Goal: Find specific page/section: Find specific page/section

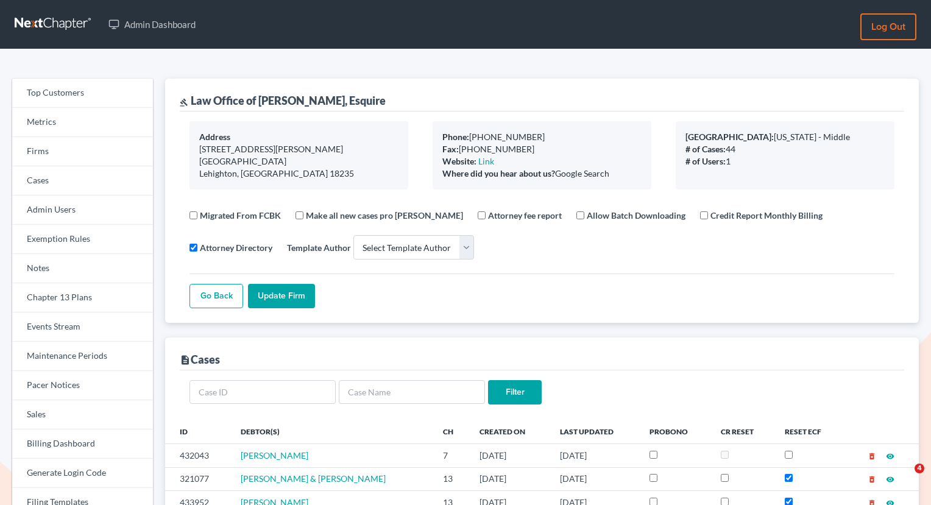
select select
click at [105, 150] on link "Firms" at bounding box center [82, 151] width 141 height 29
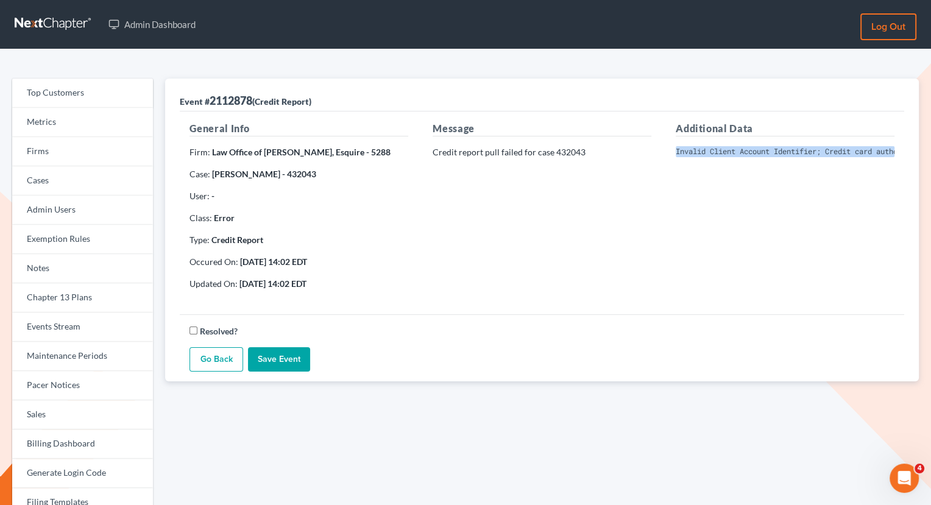
scroll to position [0, 247]
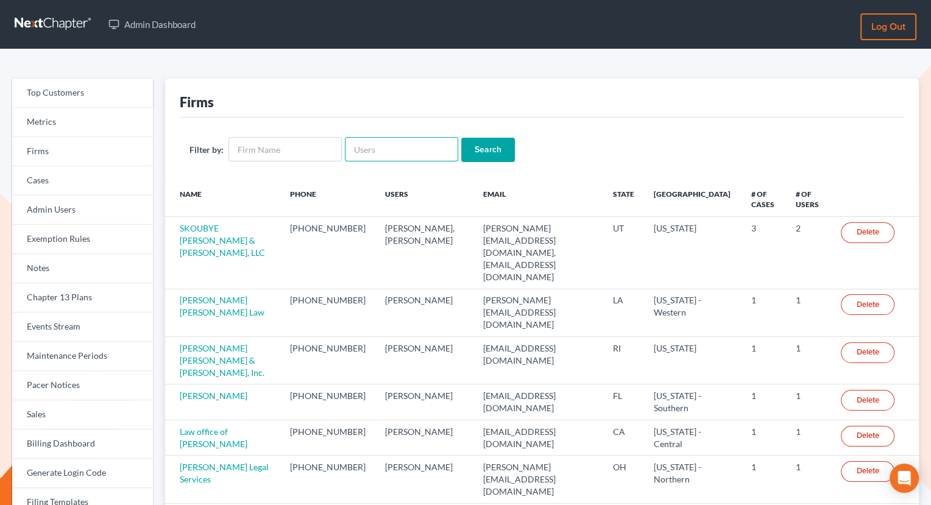
click at [393, 149] on input "text" at bounding box center [401, 149] width 113 height 24
paste input "[PERSON_NAME][EMAIL_ADDRESS][DOMAIN_NAME]"
type input "[PERSON_NAME][EMAIL_ADDRESS][DOMAIN_NAME]"
click at [473, 150] on input "Search" at bounding box center [488, 150] width 54 height 24
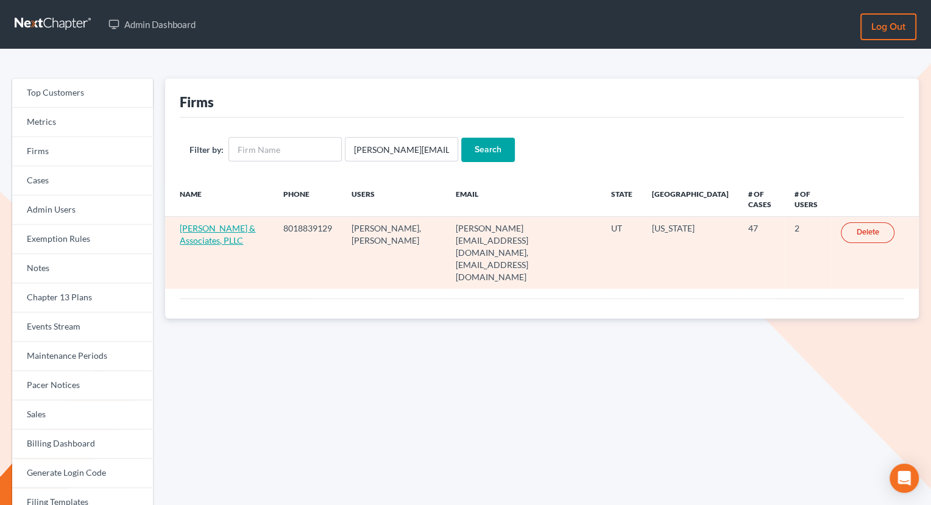
click at [197, 235] on link "[PERSON_NAME] & Associates, PLLC" at bounding box center [218, 234] width 76 height 23
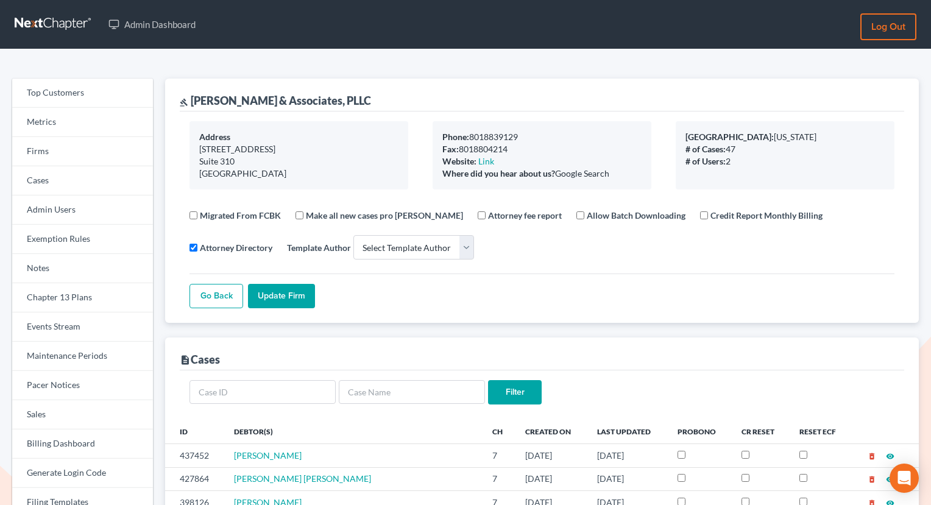
select select
drag, startPoint x: 362, startPoint y: 101, endPoint x: 177, endPoint y: 99, distance: 185.2
click at [177, 99] on div "gavel Jose A. Loayza & Associates, PLLC Address 231 East 400 South Suite 310 Sa…" at bounding box center [541, 201] width 753 height 244
click at [279, 91] on div "gavel Jose A. Loayza & Associates, PLLC" at bounding box center [542, 95] width 724 height 33
drag, startPoint x: 359, startPoint y: 98, endPoint x: 190, endPoint y: 96, distance: 168.7
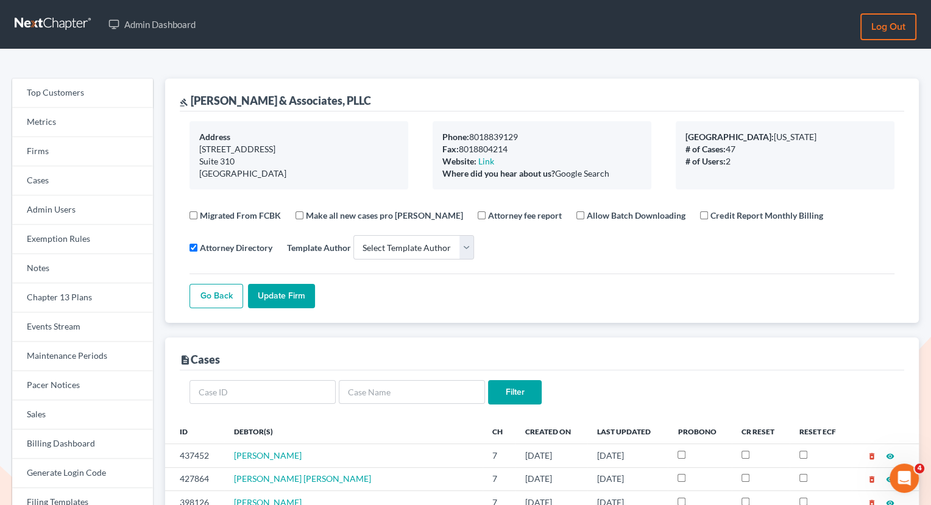
click at [190, 96] on div "gavel Jose A. Loayza & Associates, PLLC" at bounding box center [542, 95] width 724 height 33
copy div "Jose A. Loayza & Associates, PLLC"
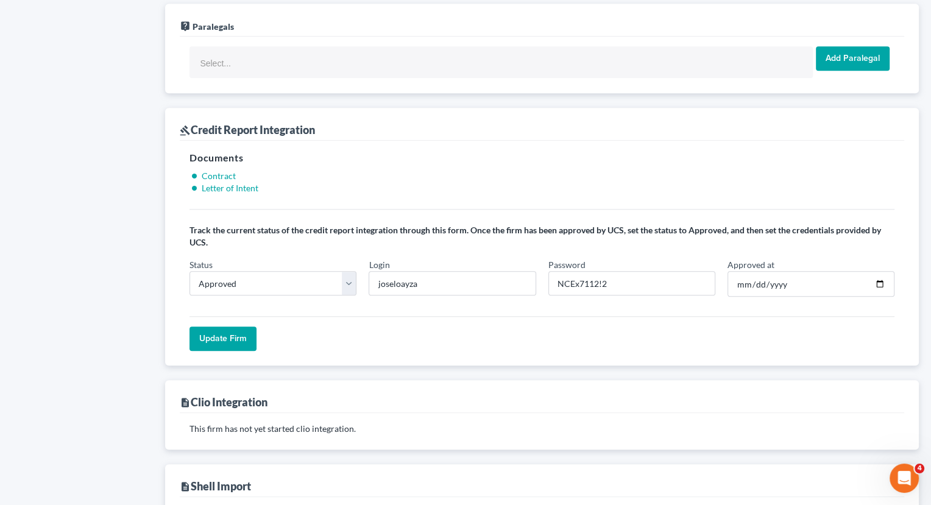
scroll to position [860, 0]
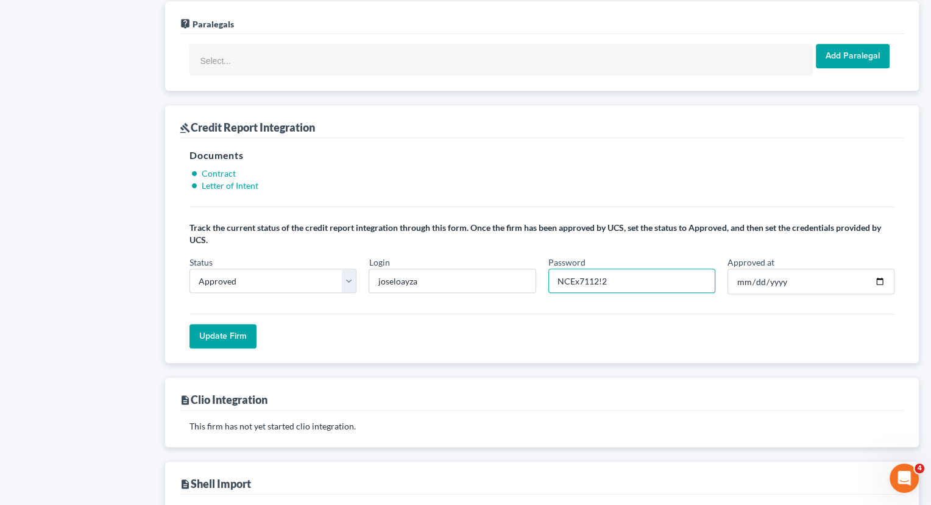
drag, startPoint x: 596, startPoint y: 267, endPoint x: 552, endPoint y: 267, distance: 43.9
click at [552, 269] on input "NCEx7112!2" at bounding box center [631, 281] width 167 height 24
click at [598, 269] on input "NCEx7112!2" at bounding box center [631, 281] width 167 height 24
drag, startPoint x: 598, startPoint y: 268, endPoint x: 534, endPoint y: 268, distance: 63.3
click at [534, 268] on div "Status In Progress Not Approved Approved Retry Login joseloayza Password NCEx71…" at bounding box center [541, 280] width 717 height 48
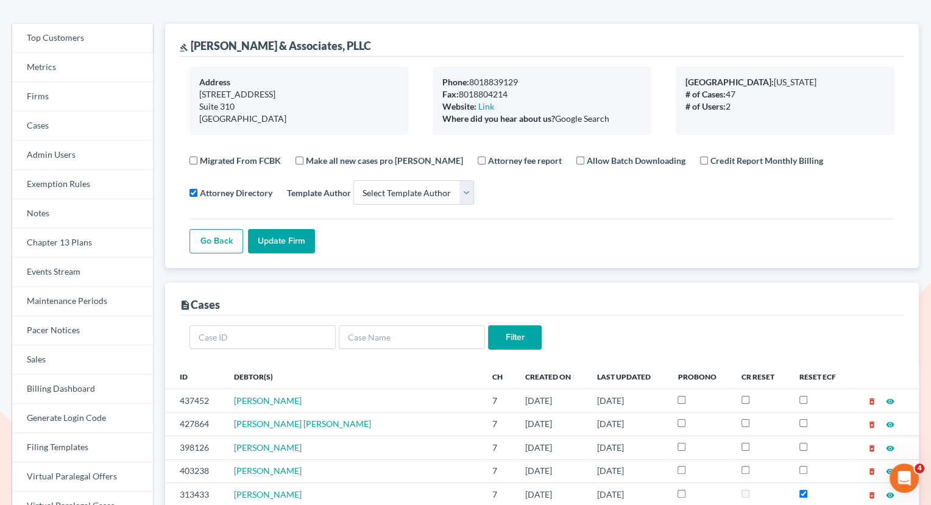
scroll to position [0, 0]
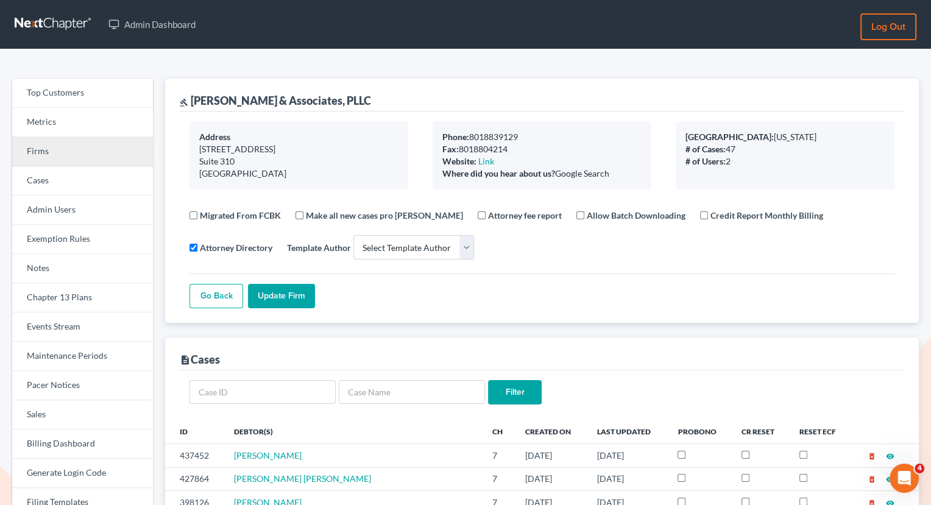
click at [94, 149] on link "Firms" at bounding box center [82, 151] width 141 height 29
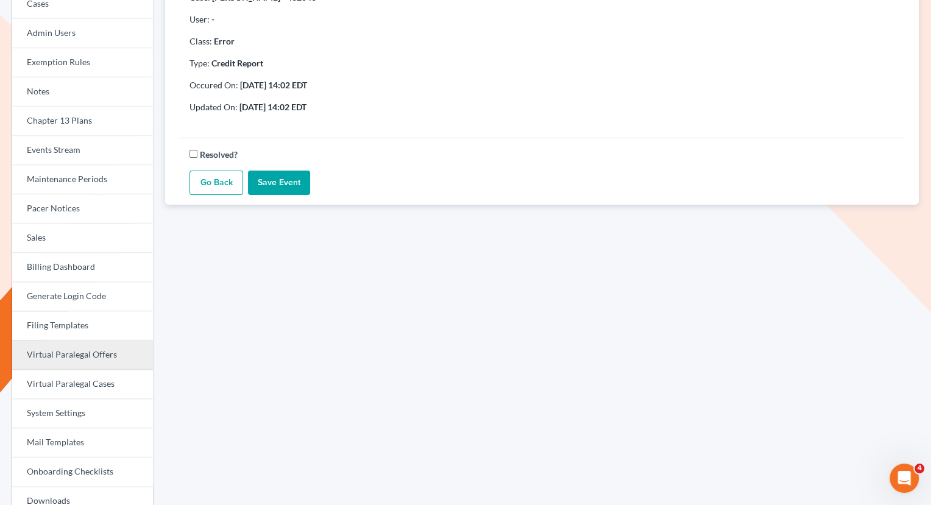
scroll to position [147, 0]
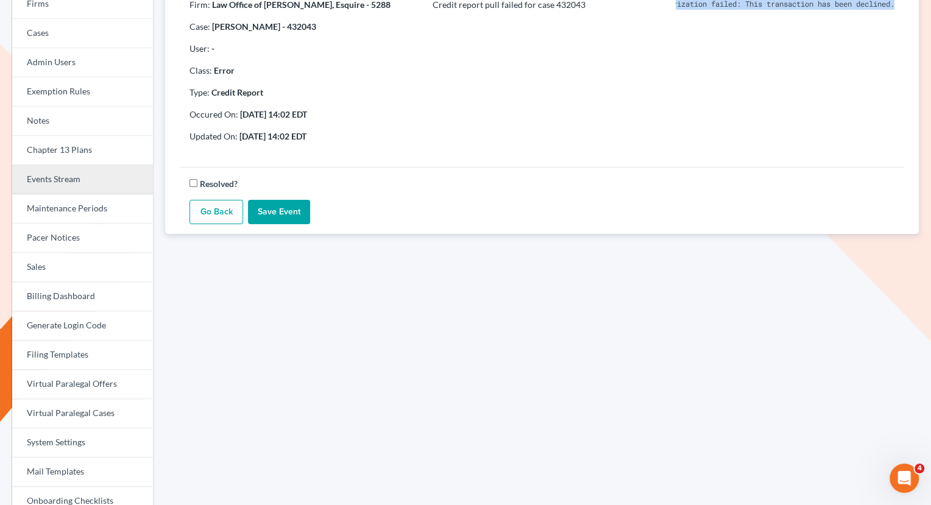
click at [71, 176] on link "Events Stream" at bounding box center [82, 179] width 141 height 29
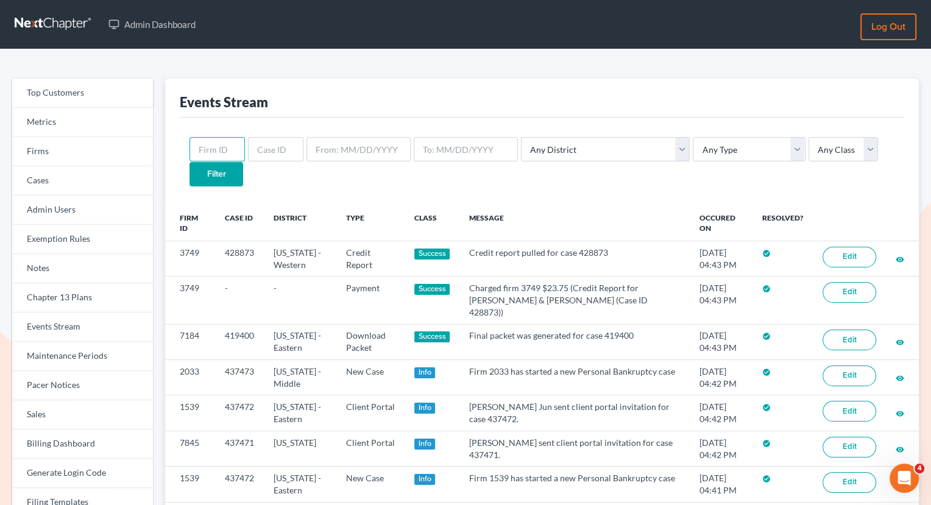
click at [221, 153] on input "text" at bounding box center [216, 149] width 55 height 24
paste input "1974"
type input "1974"
click at [243, 162] on input "Filter" at bounding box center [216, 174] width 54 height 24
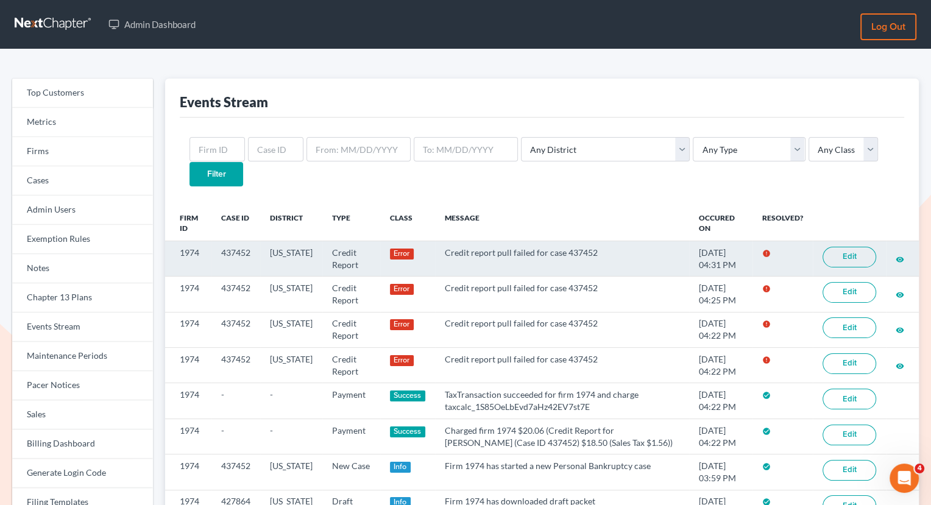
click at [846, 247] on link "Edit" at bounding box center [849, 257] width 54 height 21
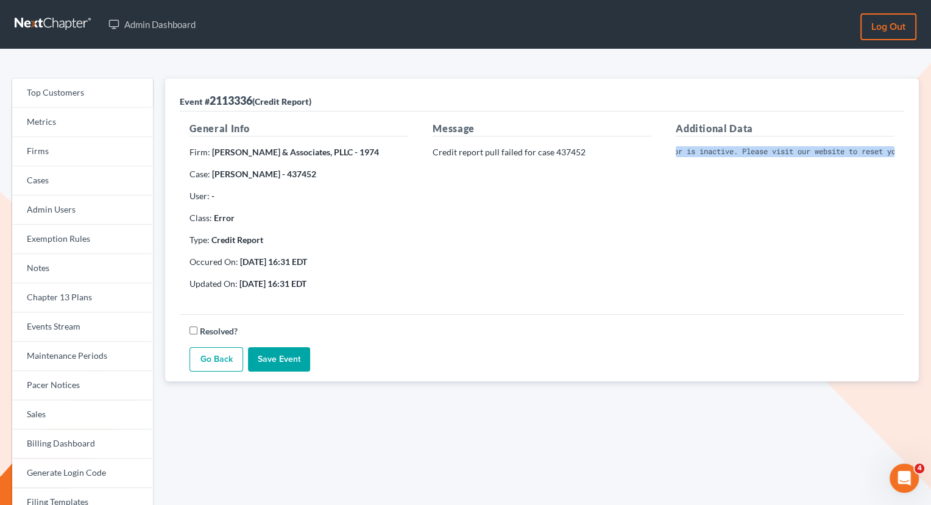
scroll to position [0, 251]
drag, startPoint x: 674, startPoint y: 149, endPoint x: 912, endPoint y: 152, distance: 238.8
click at [912, 152] on div "Event # 2113336 (Credit Report) General Info Firm: Jose A. Loayza & Associates,…" at bounding box center [541, 230] width 753 height 303
click at [686, 149] on pre "Invalid Client Account Identifier; Operator is inactive. Please visit our websi…" at bounding box center [785, 151] width 219 height 11
drag, startPoint x: 680, startPoint y: 150, endPoint x: 722, endPoint y: 161, distance: 44.0
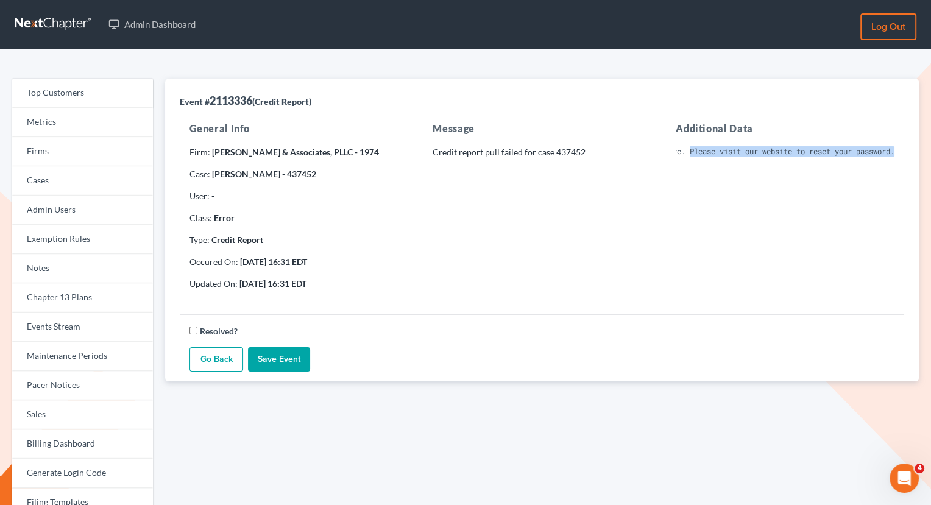
click at [722, 161] on div "Additional Data Invalid Client Account Identifier; Operator is inactive. Please…" at bounding box center [784, 210] width 243 height 178
click at [705, 245] on div "Additional Data Invalid Client Account Identifier; Operator is inactive. Please…" at bounding box center [784, 210] width 243 height 178
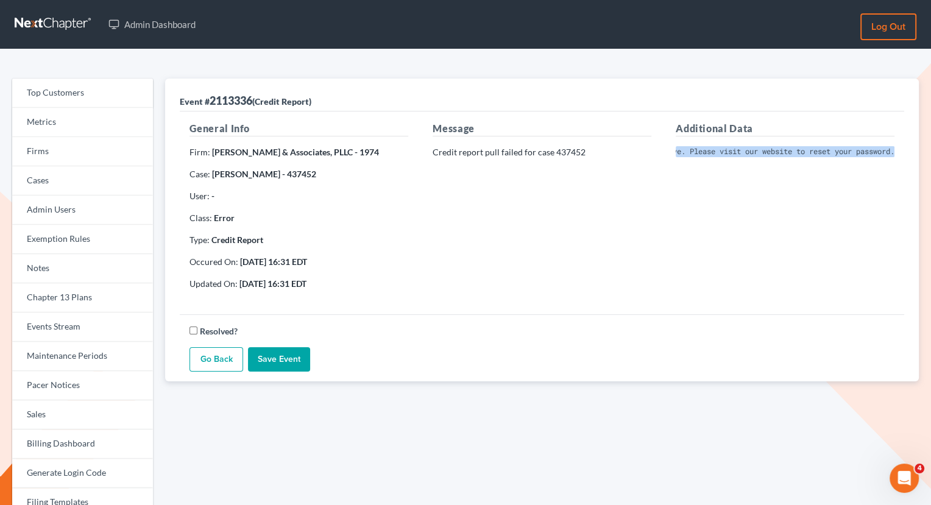
drag, startPoint x: 677, startPoint y: 150, endPoint x: 909, endPoint y: 150, distance: 232.1
click at [909, 150] on div "Event # 2113336 (Credit Report) General Info Firm: Jose A. Loayza & Associates,…" at bounding box center [541, 230] width 753 height 303
copy pre "Invalid Client Account Identifier; Operator is inactive. Please visit our websi…"
click at [57, 337] on link "Events Stream" at bounding box center [82, 326] width 141 height 29
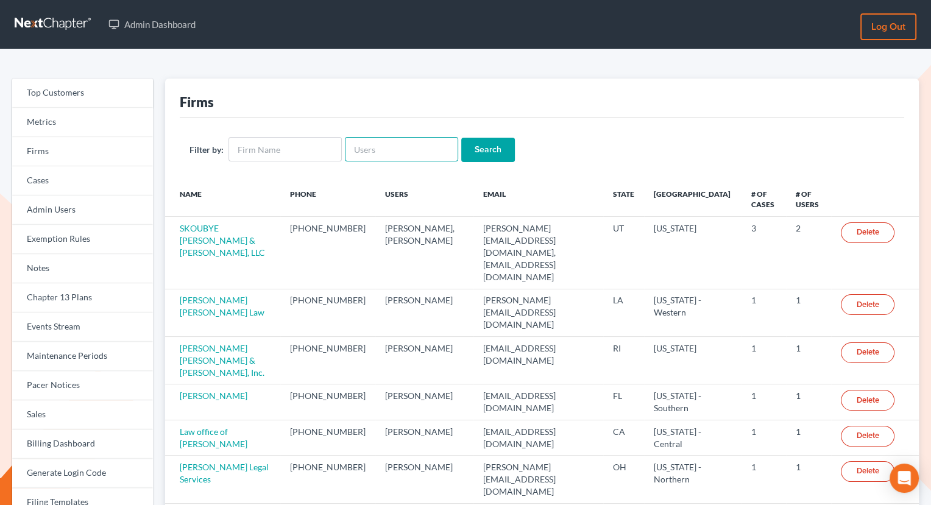
click at [363, 156] on input "text" at bounding box center [401, 149] width 113 height 24
paste input "[PERSON_NAME]"
click at [386, 147] on input "[PERSON_NAME]" at bounding box center [401, 149] width 113 height 24
type input "RaymondHill"
click at [478, 144] on input "Search" at bounding box center [488, 150] width 54 height 24
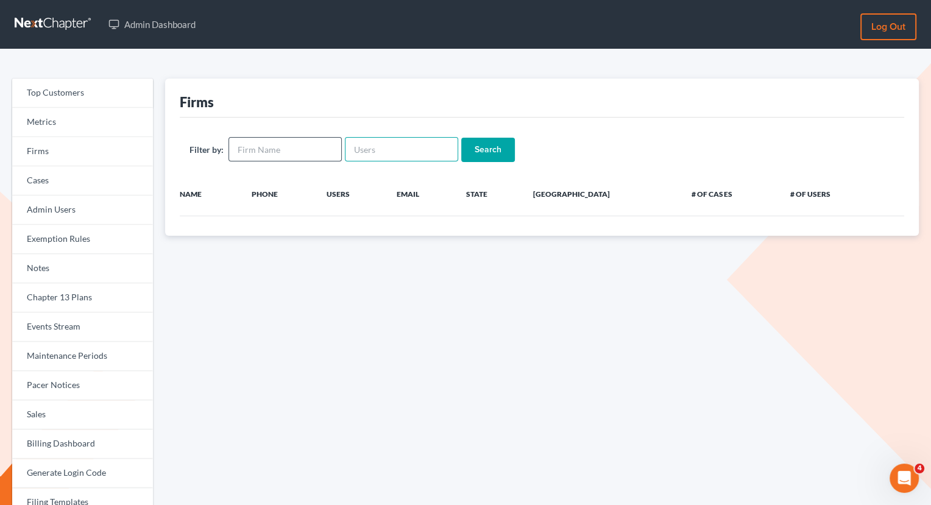
drag, startPoint x: 406, startPoint y: 144, endPoint x: 327, endPoint y: 143, distance: 78.6
click at [327, 143] on form "Filter by: Search" at bounding box center [541, 149] width 705 height 25
click at [295, 150] on input "text" at bounding box center [284, 149] width 113 height 24
paste input "[PERSON_NAME]"
type input "[PERSON_NAME]"
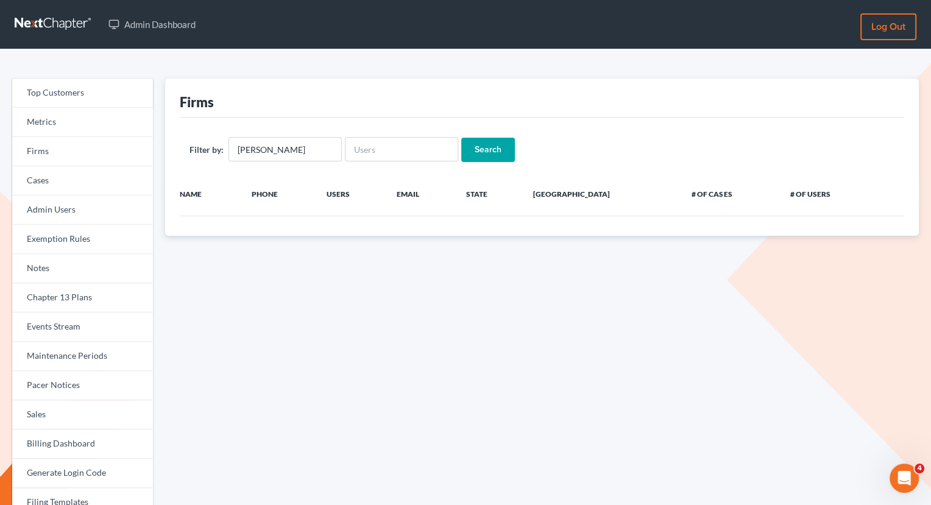
click at [479, 143] on input "Search" at bounding box center [488, 150] width 54 height 24
click at [291, 152] on input "[PERSON_NAME]" at bounding box center [284, 149] width 113 height 24
type input "[PERSON_NAME]"
click at [461, 138] on input "Search" at bounding box center [488, 150] width 54 height 24
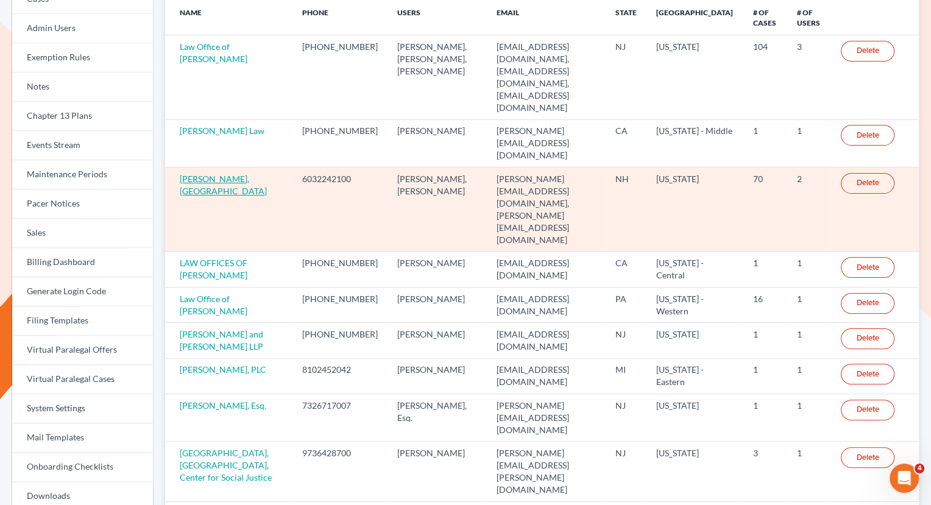
scroll to position [180, 0]
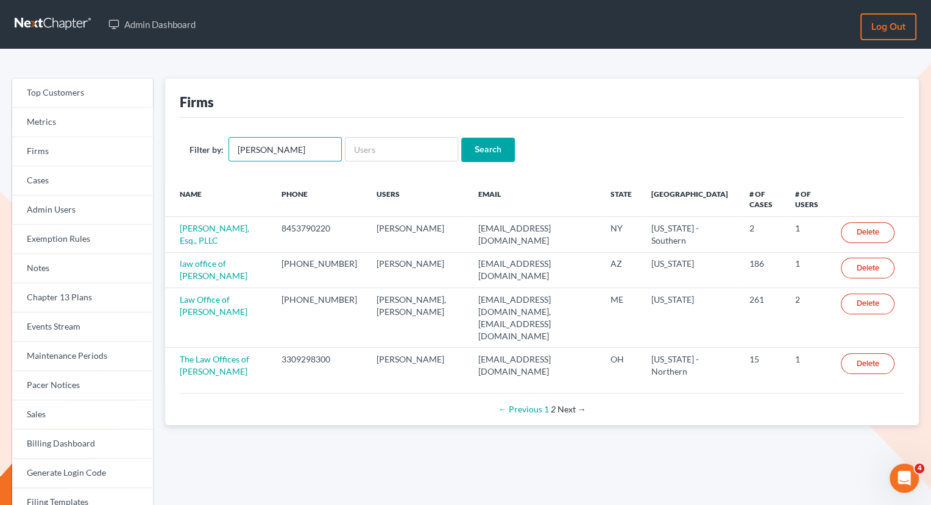
drag, startPoint x: 287, startPoint y: 151, endPoint x: 211, endPoint y: 151, distance: 75.5
click at [211, 151] on div "Filter by: [PERSON_NAME]" at bounding box center [265, 149] width 152 height 24
click at [367, 149] on input "text" at bounding box center [401, 149] width 113 height 24
paste input "[PERSON_NAME]"
type input "[PERSON_NAME]"
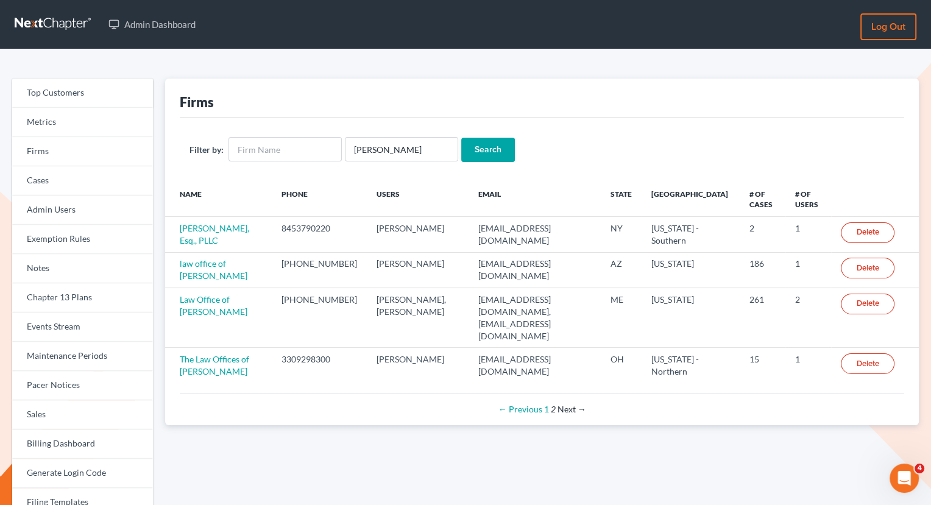
click at [478, 149] on input "Search" at bounding box center [488, 150] width 54 height 24
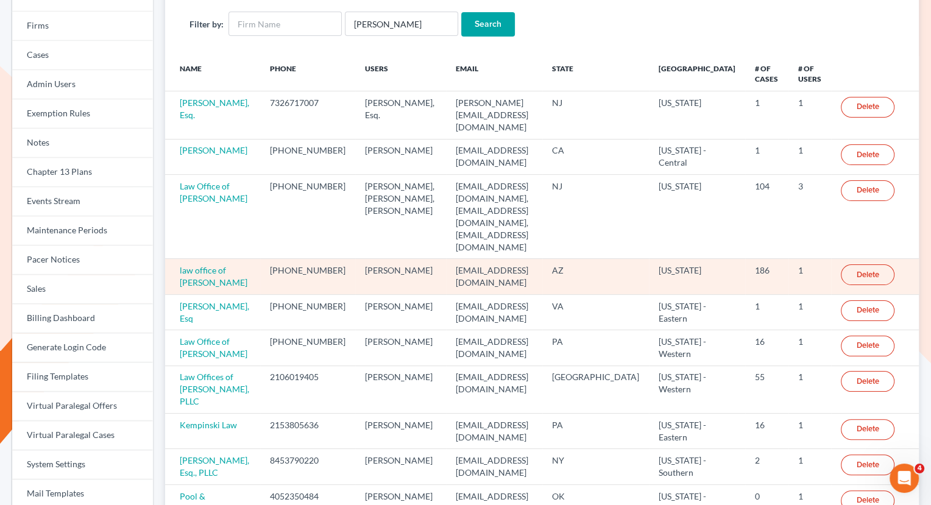
scroll to position [248, 0]
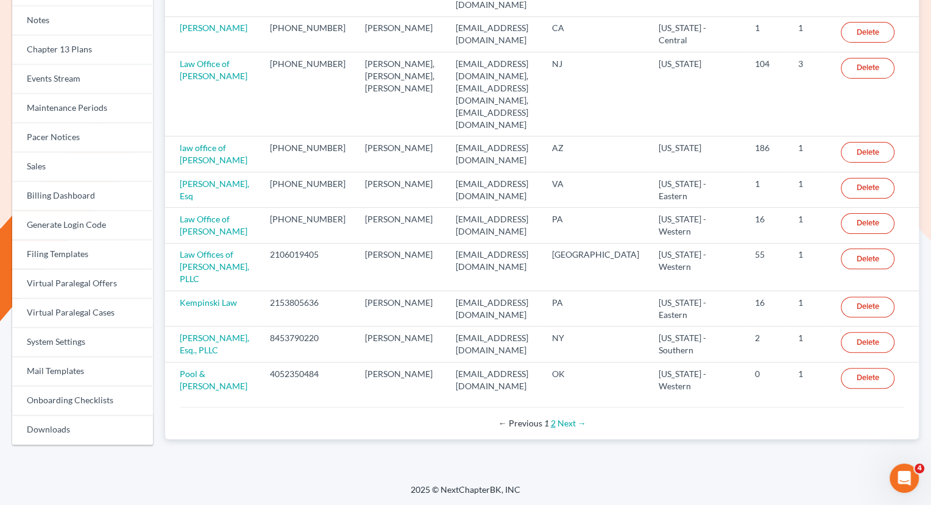
click at [552, 418] on link "2" at bounding box center [553, 423] width 5 height 10
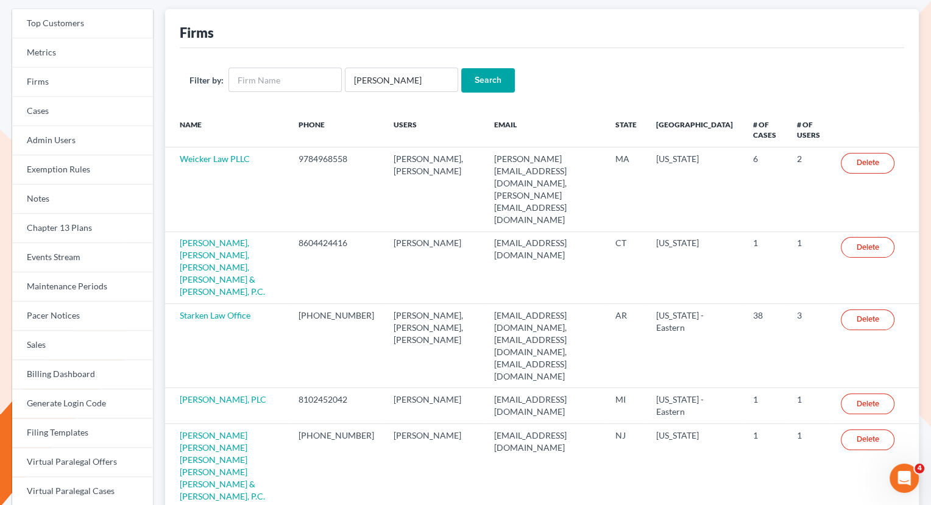
scroll to position [72, 0]
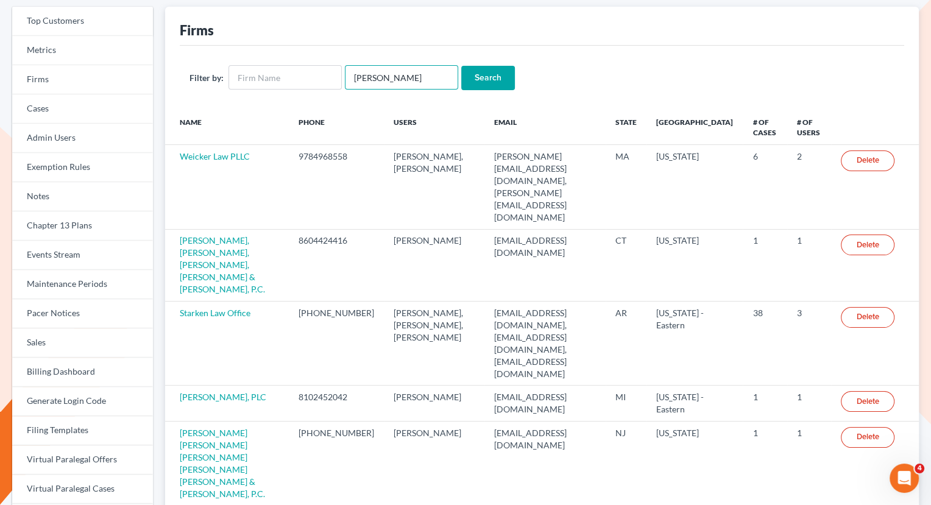
drag, startPoint x: 393, startPoint y: 74, endPoint x: 340, endPoint y: 71, distance: 53.1
click at [340, 71] on form "Filter by: RAYMOND Search" at bounding box center [541, 77] width 705 height 25
paste input "Tony Roy"
type input "TonyHill"
click at [461, 66] on input "Search" at bounding box center [488, 78] width 54 height 24
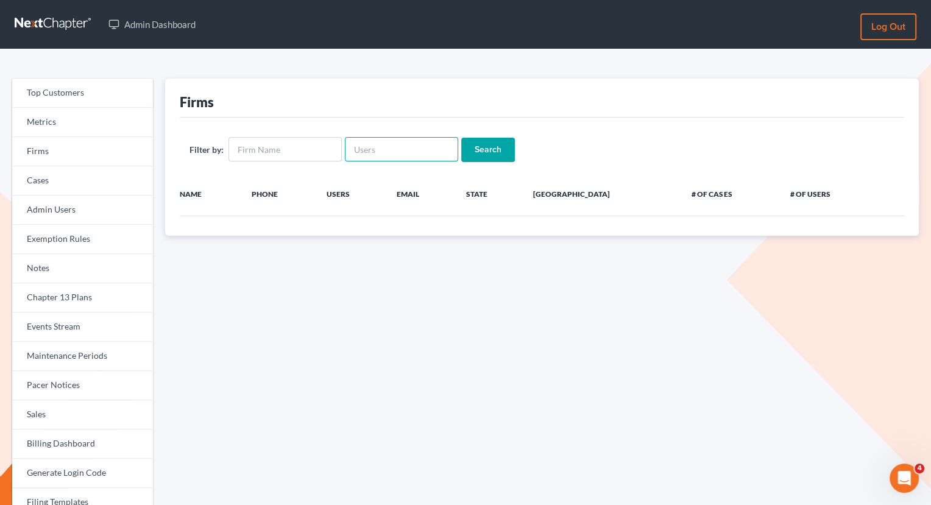
drag, startPoint x: 393, startPoint y: 154, endPoint x: 342, endPoint y: 153, distance: 50.6
click at [345, 153] on input "text" at bounding box center [401, 149] width 113 height 24
click at [375, 149] on input "text" at bounding box center [401, 149] width 113 height 24
paste input "rayhillesq@gmail.com"
type input "rayhillesq@gmail.com"
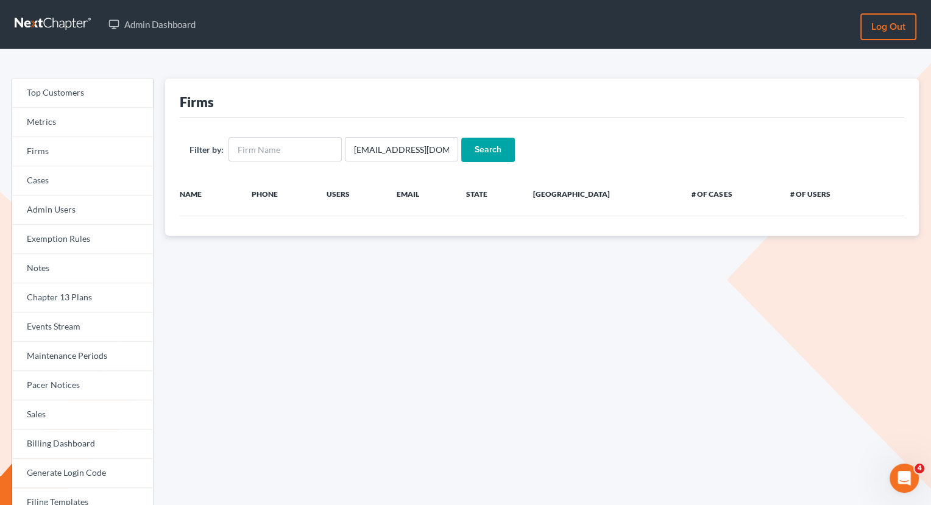
click at [490, 153] on input "Search" at bounding box center [488, 150] width 54 height 24
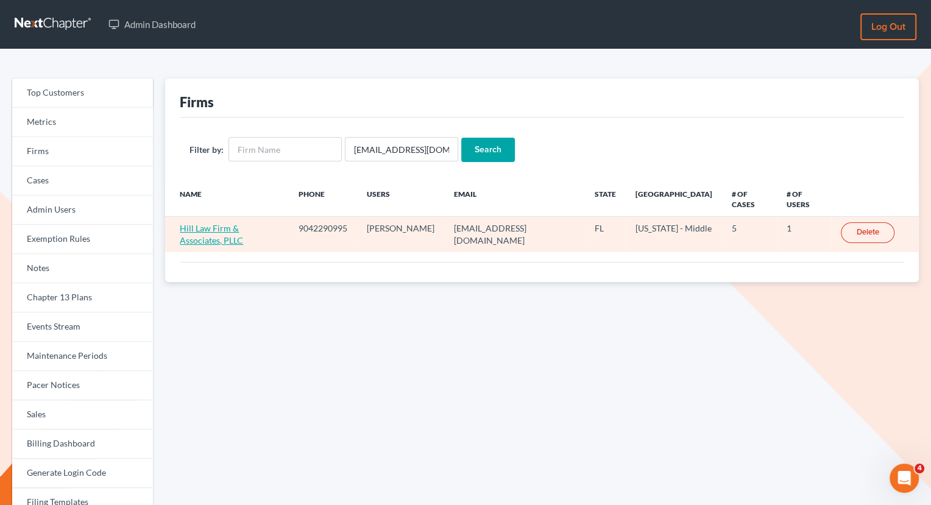
click at [243, 223] on link "Hill Law Firm & Associates, PLLC" at bounding box center [211, 234] width 63 height 23
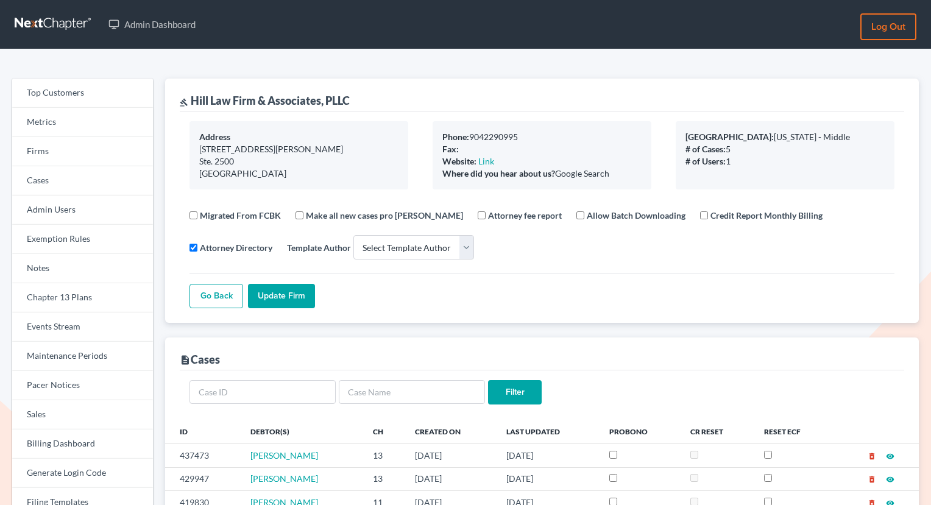
select select
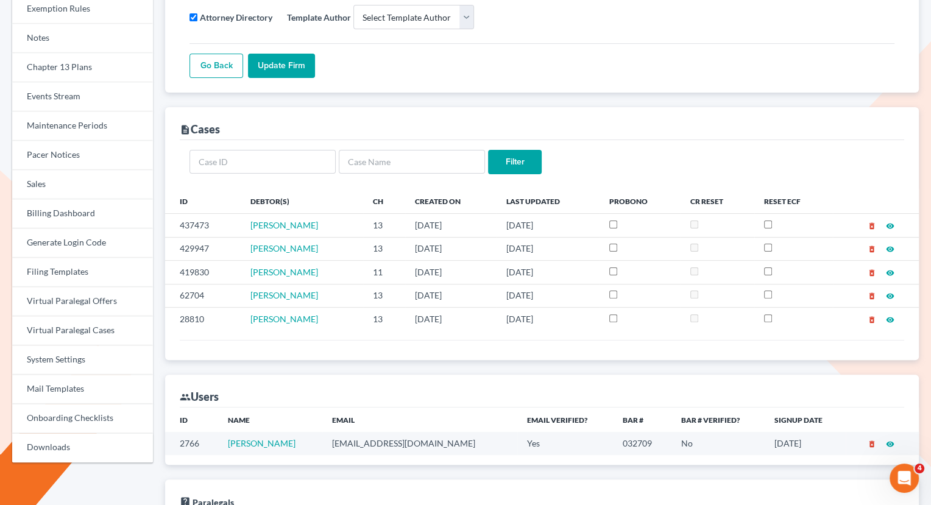
scroll to position [238, 0]
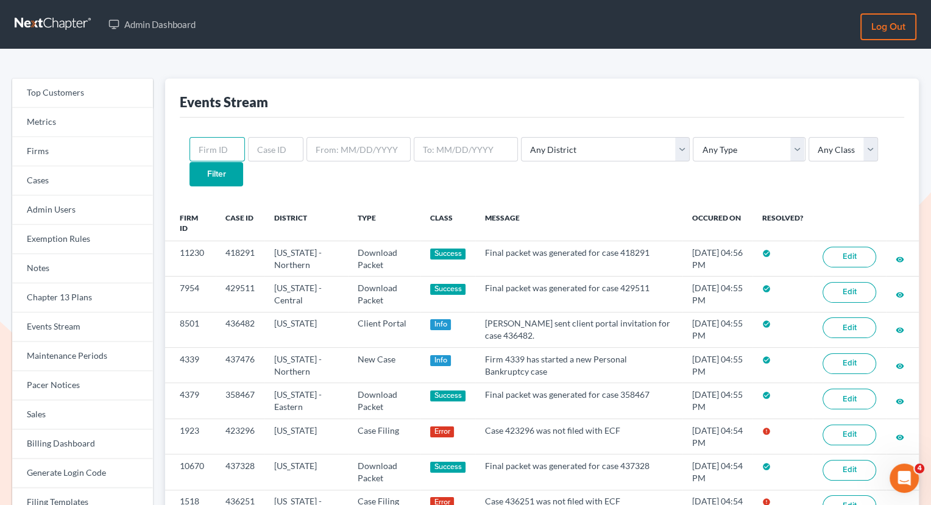
click at [221, 154] on input "text" at bounding box center [216, 149] width 55 height 24
paste input "2033"
type input "2033"
click at [243, 162] on input "Filter" at bounding box center [216, 174] width 54 height 24
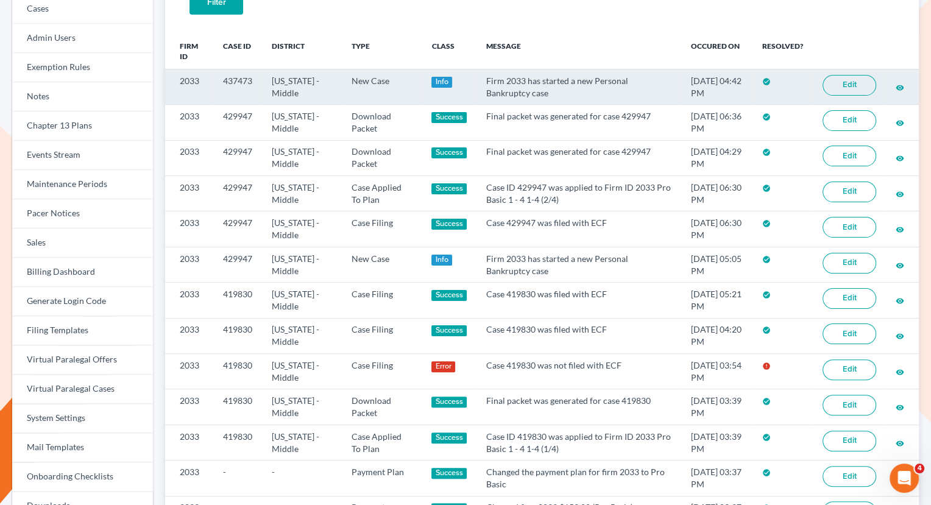
scroll to position [172, 0]
